Goal: Go to known website: Access a specific website the user already knows

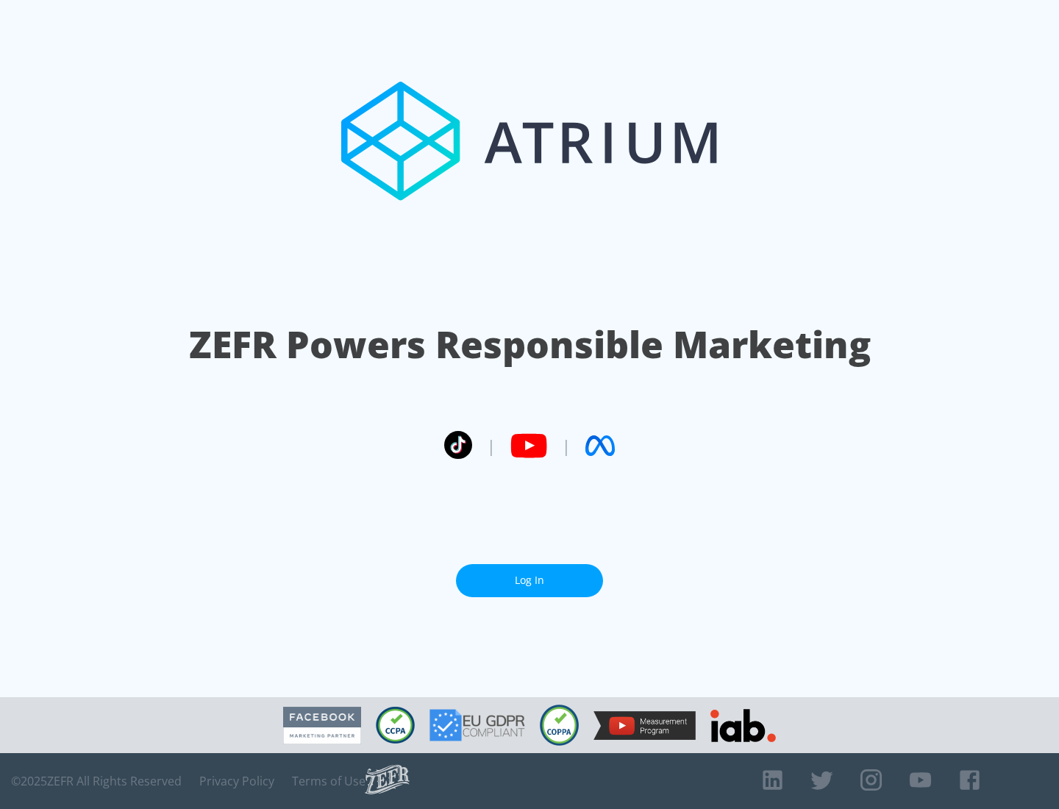
click at [530, 580] on link "Log In" at bounding box center [529, 580] width 147 height 33
